Goal: Check status: Check status

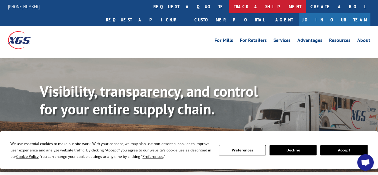
click at [229, 7] on link "track a shipment" at bounding box center [267, 6] width 77 height 13
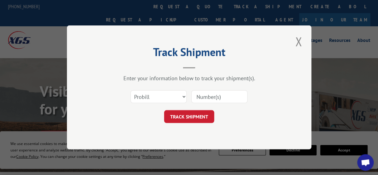
click at [208, 97] on input at bounding box center [219, 96] width 56 height 13
paste input "2794066"
type input "2794066"
click at [188, 114] on button "TRACK SHIPMENT" at bounding box center [189, 116] width 50 height 13
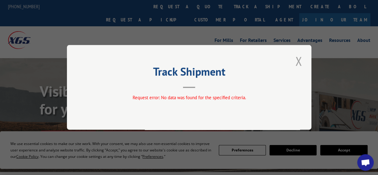
click at [296, 60] on button "Close modal" at bounding box center [298, 61] width 10 height 17
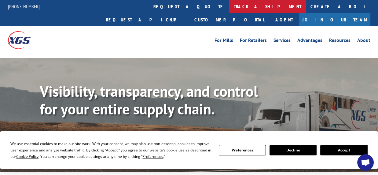
click at [229, 10] on link "track a shipment" at bounding box center [267, 6] width 77 height 13
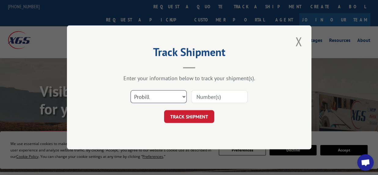
click at [151, 96] on select "Select category... Probill BOL PO" at bounding box center [158, 96] width 56 height 13
select select "bol"
click at [130, 90] on select "Select category... Probill BOL PO" at bounding box center [158, 96] width 56 height 13
click at [202, 94] on input at bounding box center [219, 96] width 56 height 13
paste input "2794066"
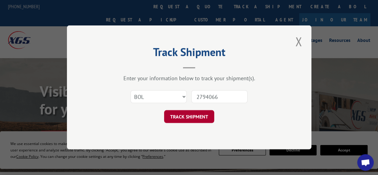
type input "2794066"
click at [193, 118] on button "TRACK SHIPMENT" at bounding box center [189, 116] width 50 height 13
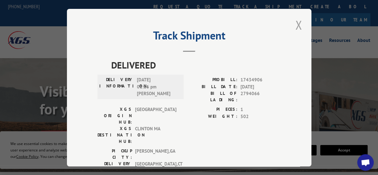
click at [297, 22] on button "Close modal" at bounding box center [298, 24] width 10 height 17
